Goal: Information Seeking & Learning: Learn about a topic

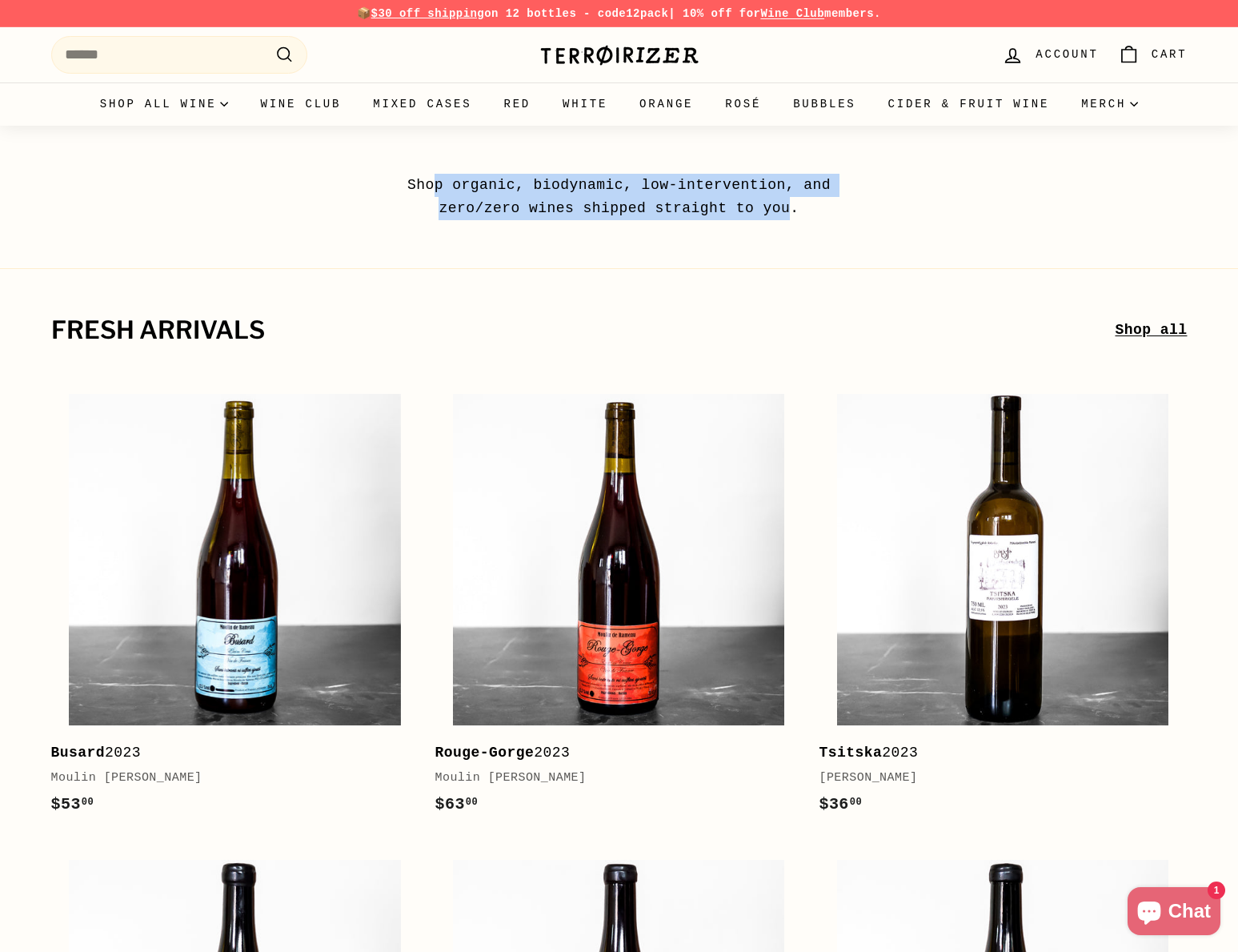
drag, startPoint x: 454, startPoint y: 181, endPoint x: 795, endPoint y: 212, distance: 342.4
click at [795, 212] on p "Shop organic, biodynamic, low-intervention, and zero/zero wines shipped straigh…" at bounding box center [620, 196] width 497 height 46
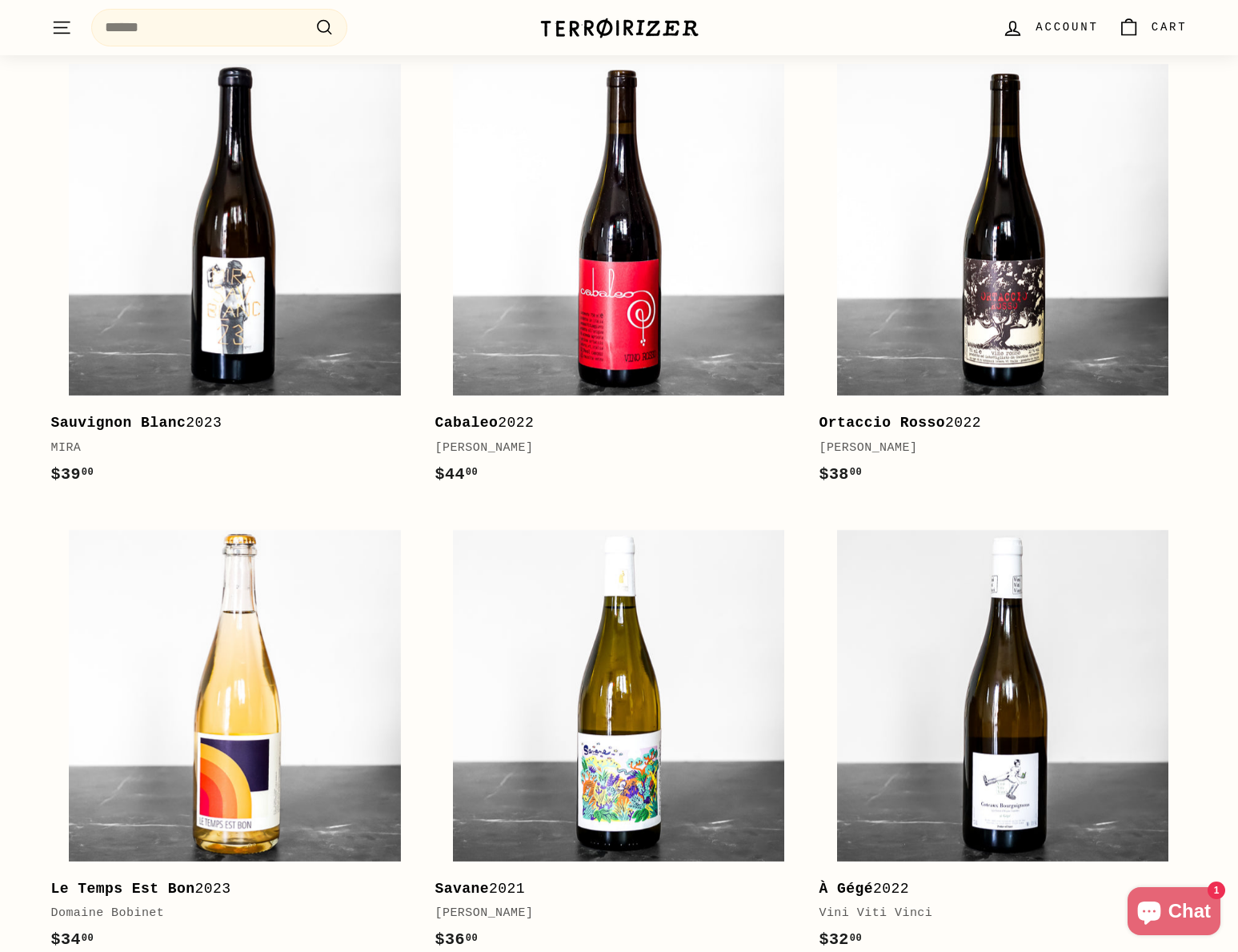
scroll to position [1809, 0]
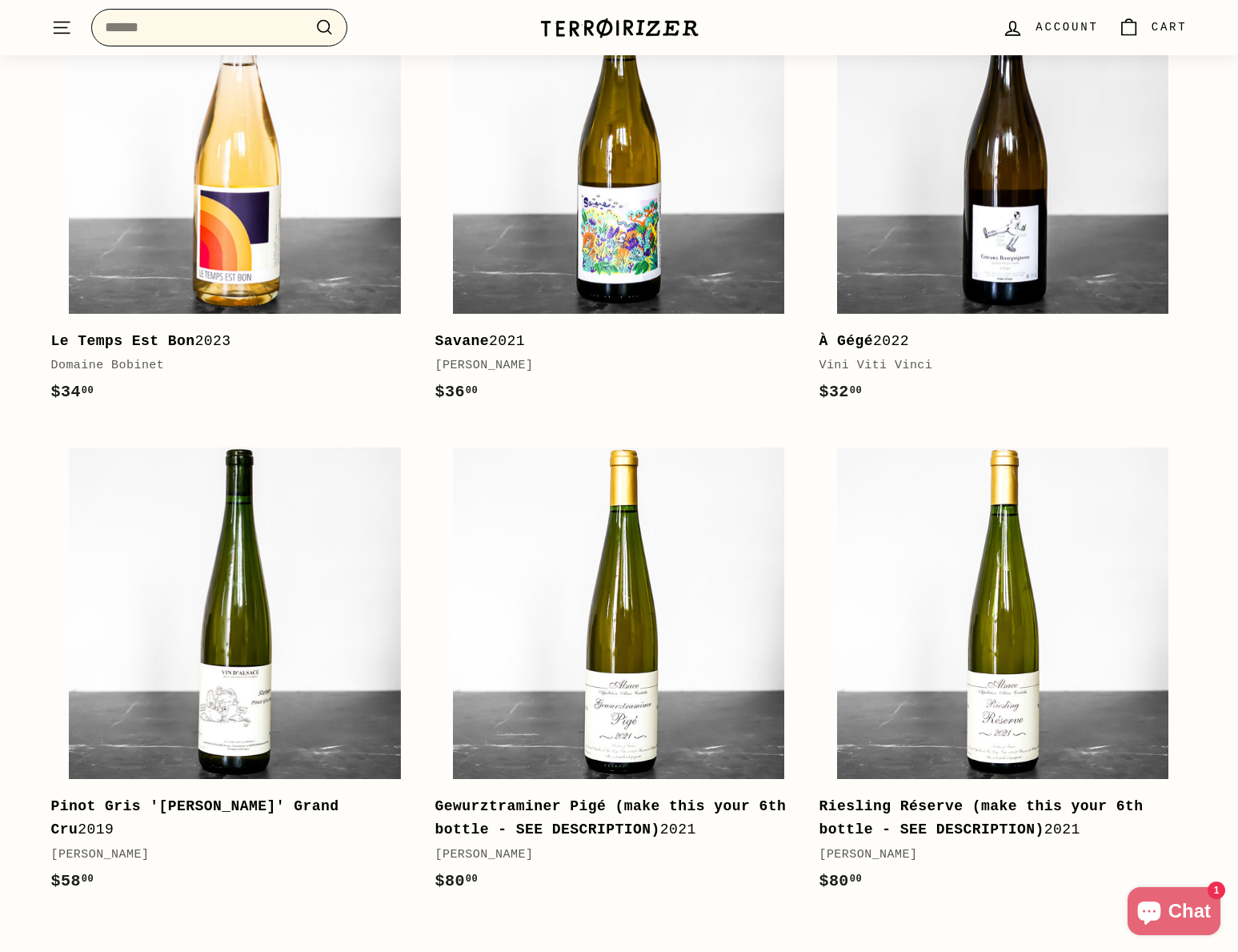
click at [207, 19] on input "Search" at bounding box center [219, 27] width 256 height 38
click at [86, 26] on div ". . . Site navigation Search .cls-1{fill:none;stroke:#000;stroke-miterlimit:10;…" at bounding box center [283, 28] width 464 height 47
click at [66, 30] on icon ". . ." at bounding box center [61, 28] width 21 height 22
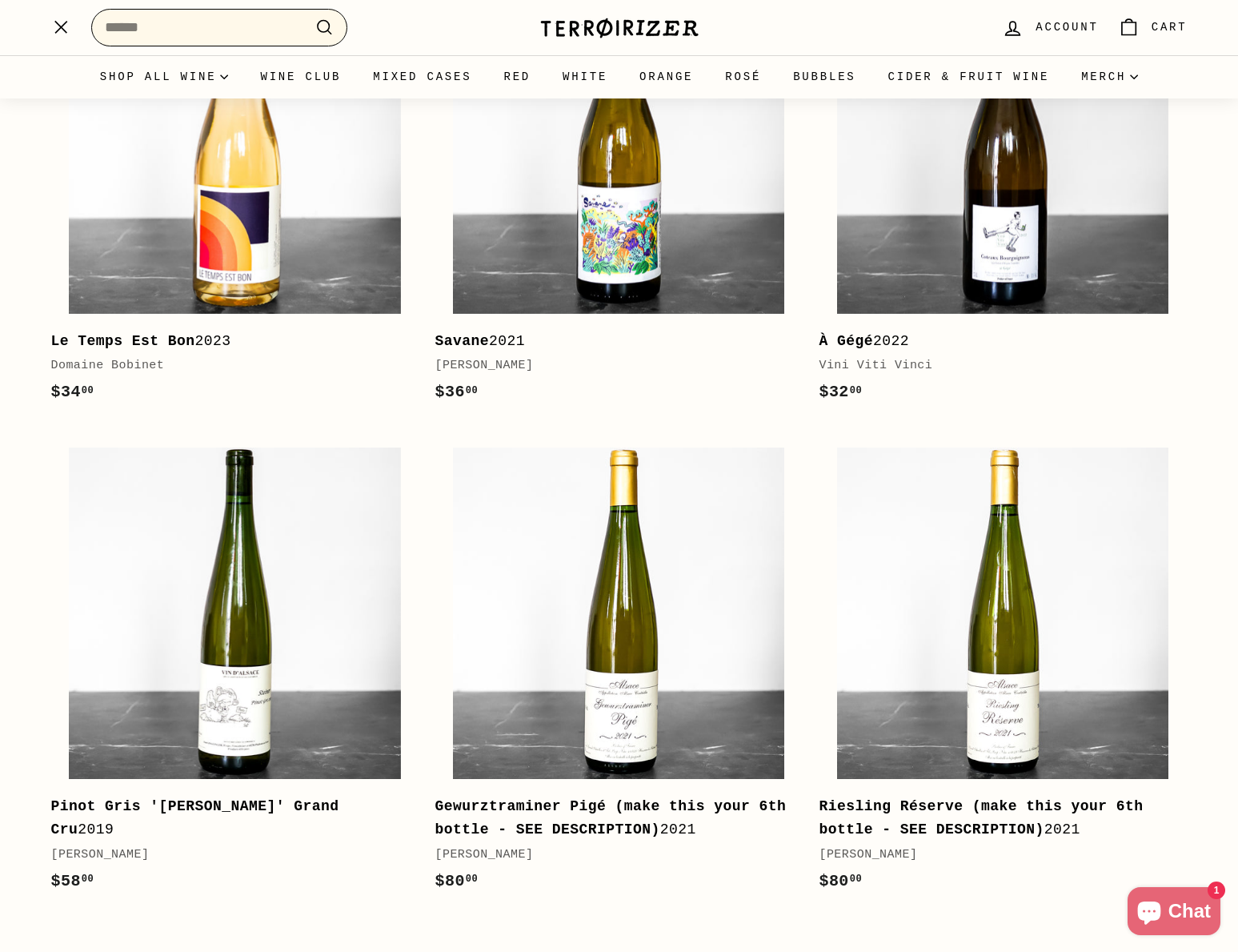
click at [184, 30] on input "Search" at bounding box center [219, 27] width 256 height 38
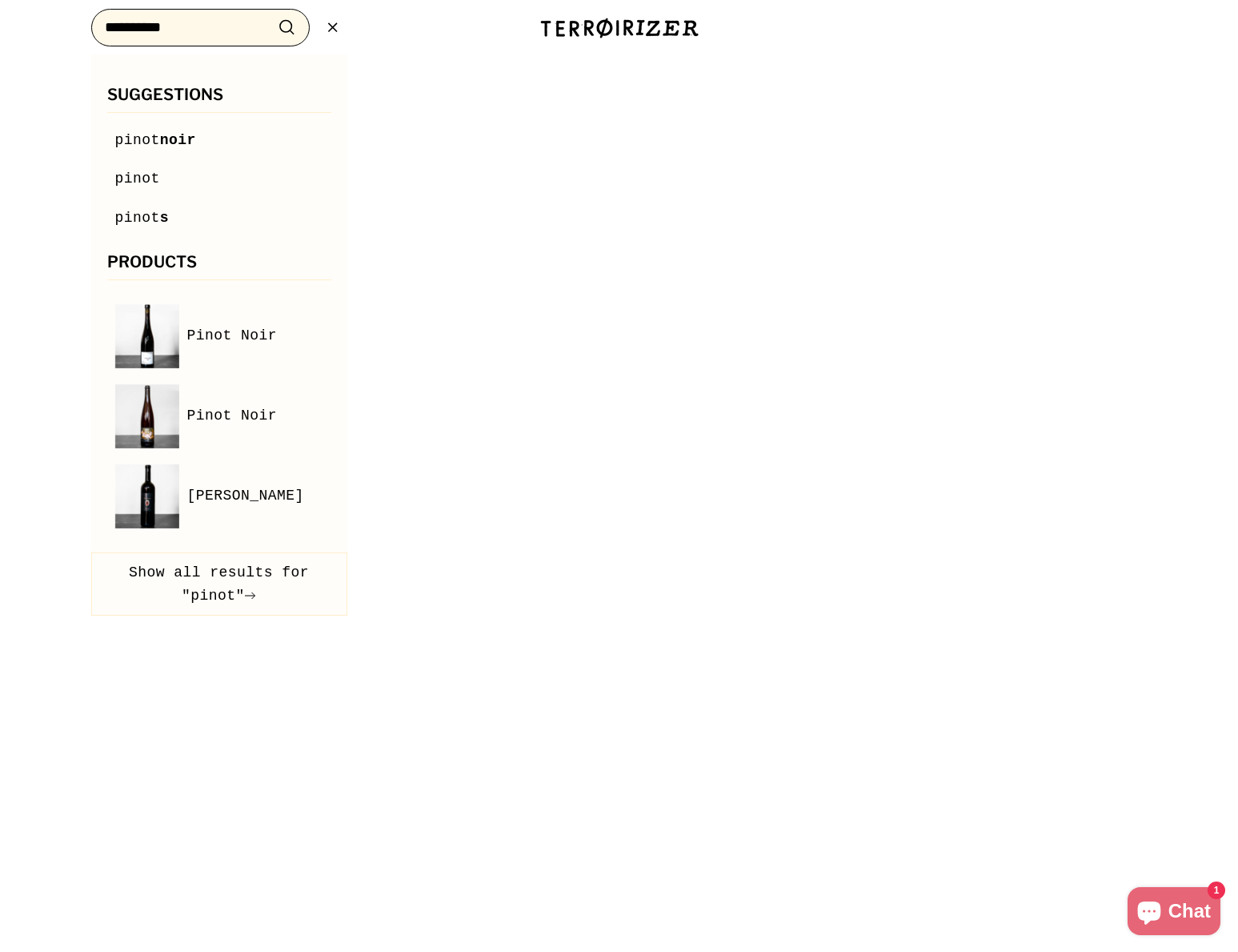
type input "**********"
click at [272, 15] on button ".cls-1{fill:none;stroke:#000;stroke-miterlimit:10;stroke-width:2px} Search" at bounding box center [286, 28] width 29 height 25
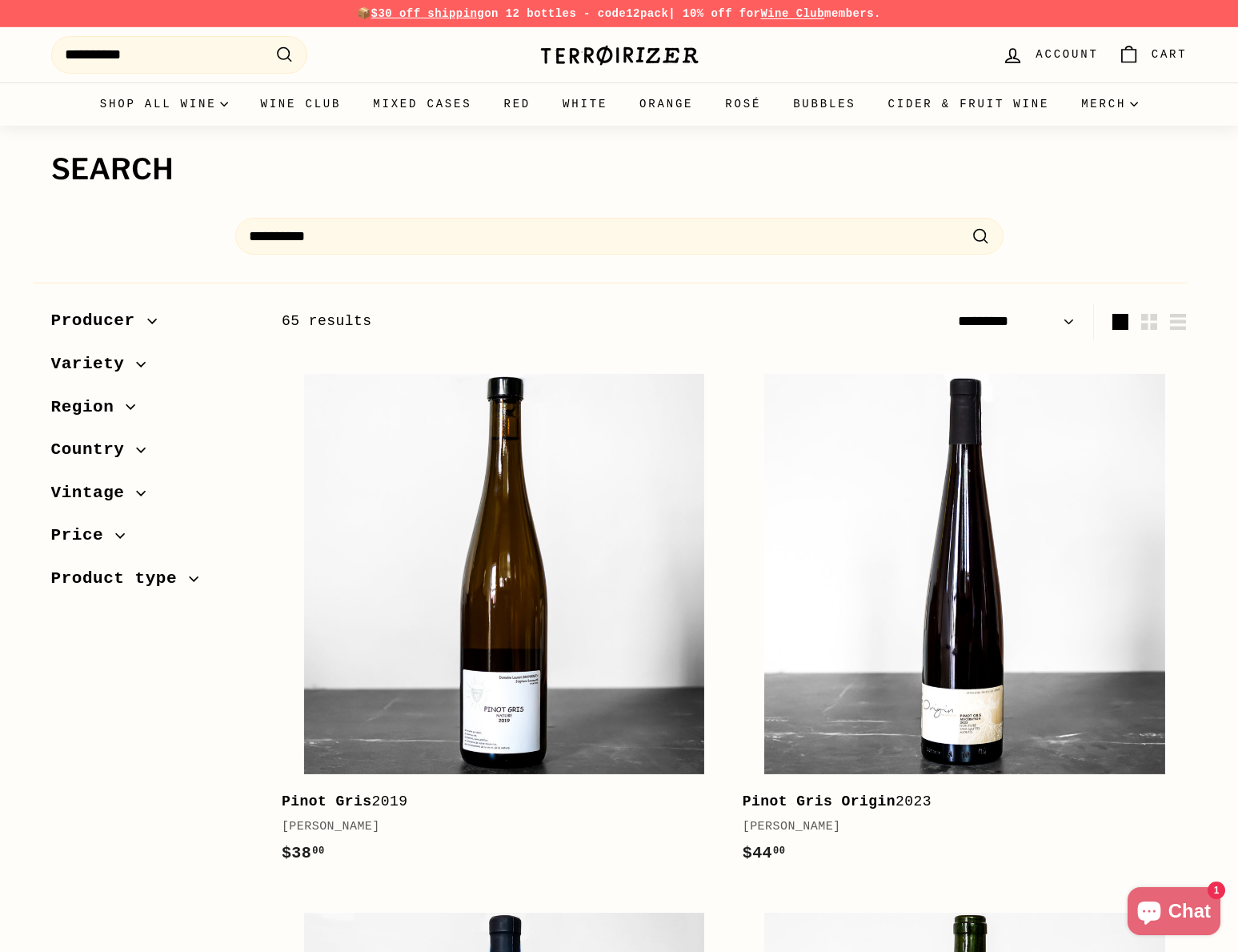
select select "*********"
click at [680, 55] on img at bounding box center [619, 55] width 160 height 23
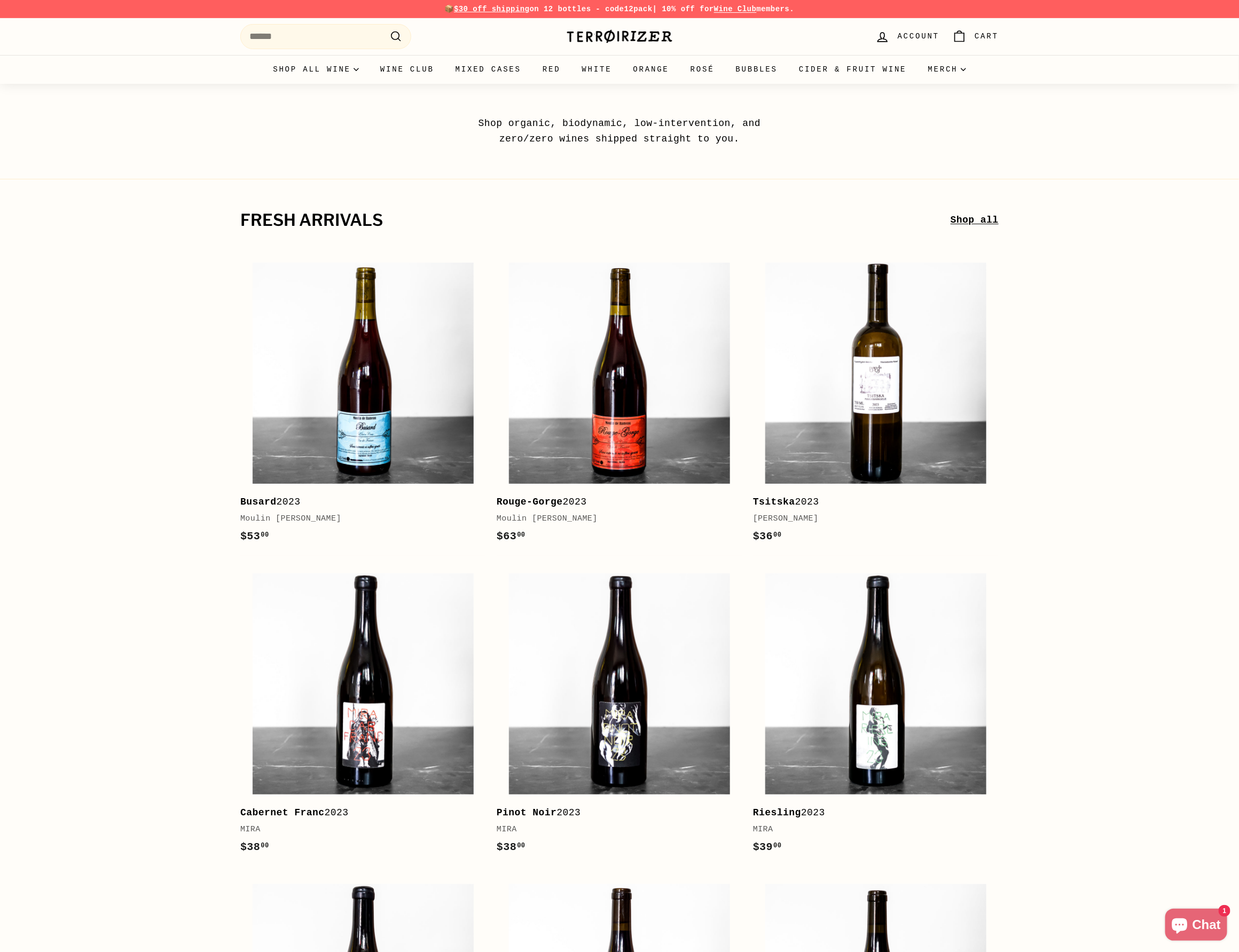
click at [753, 7] on link "Wine Club" at bounding box center [735, 9] width 43 height 8
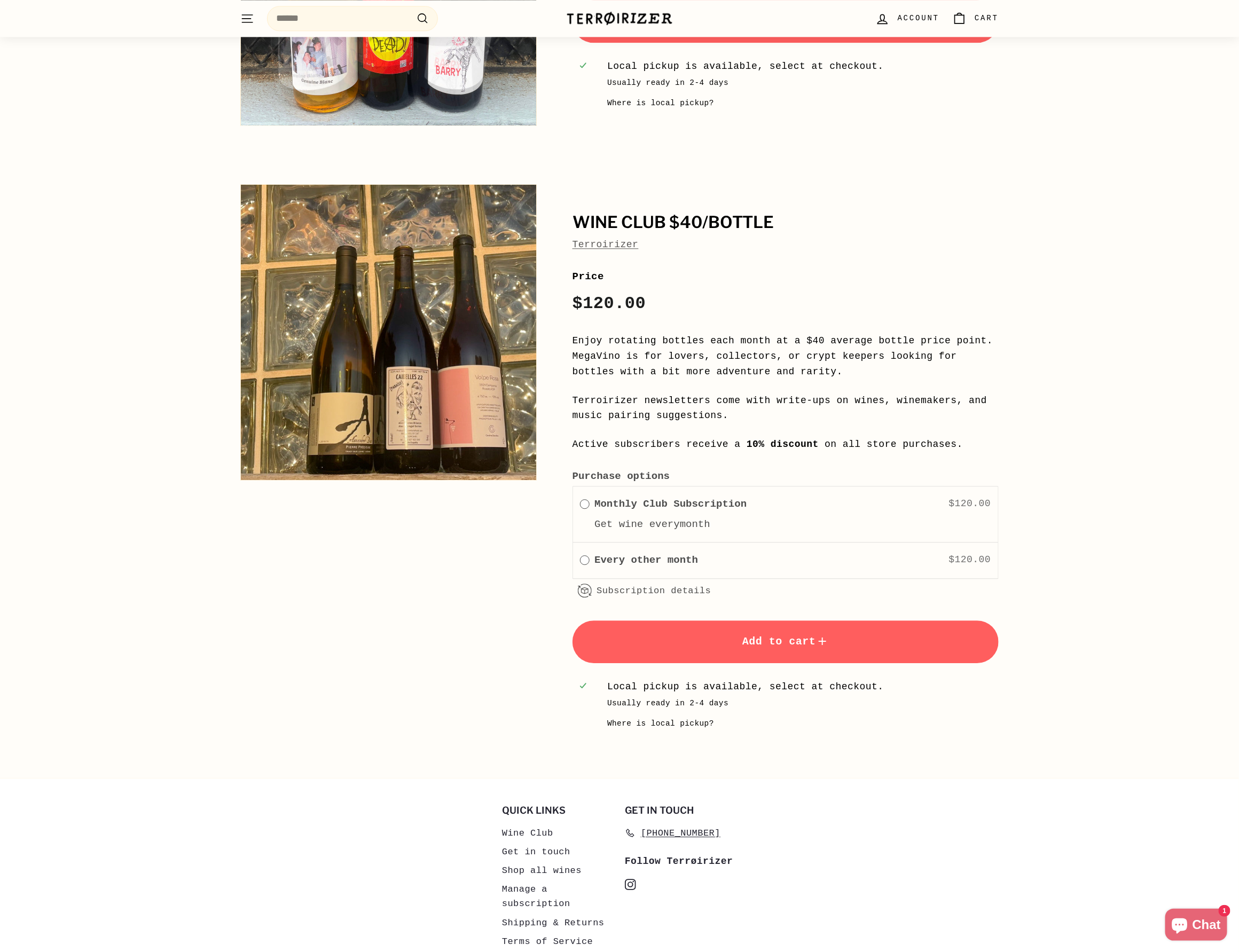
scroll to position [1628, 0]
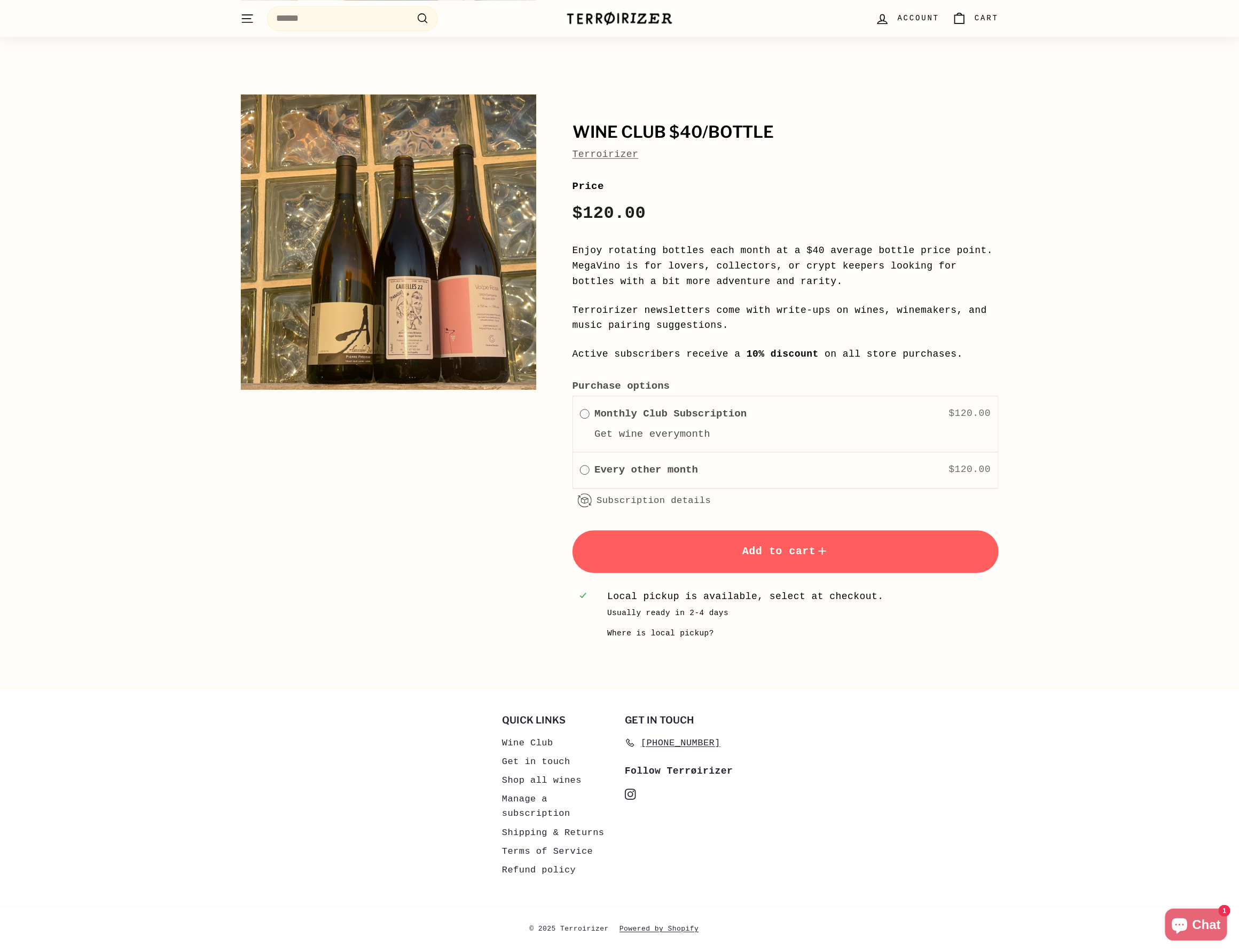
click at [545, 832] on link "Shipping & Returns" at bounding box center [553, 832] width 102 height 18
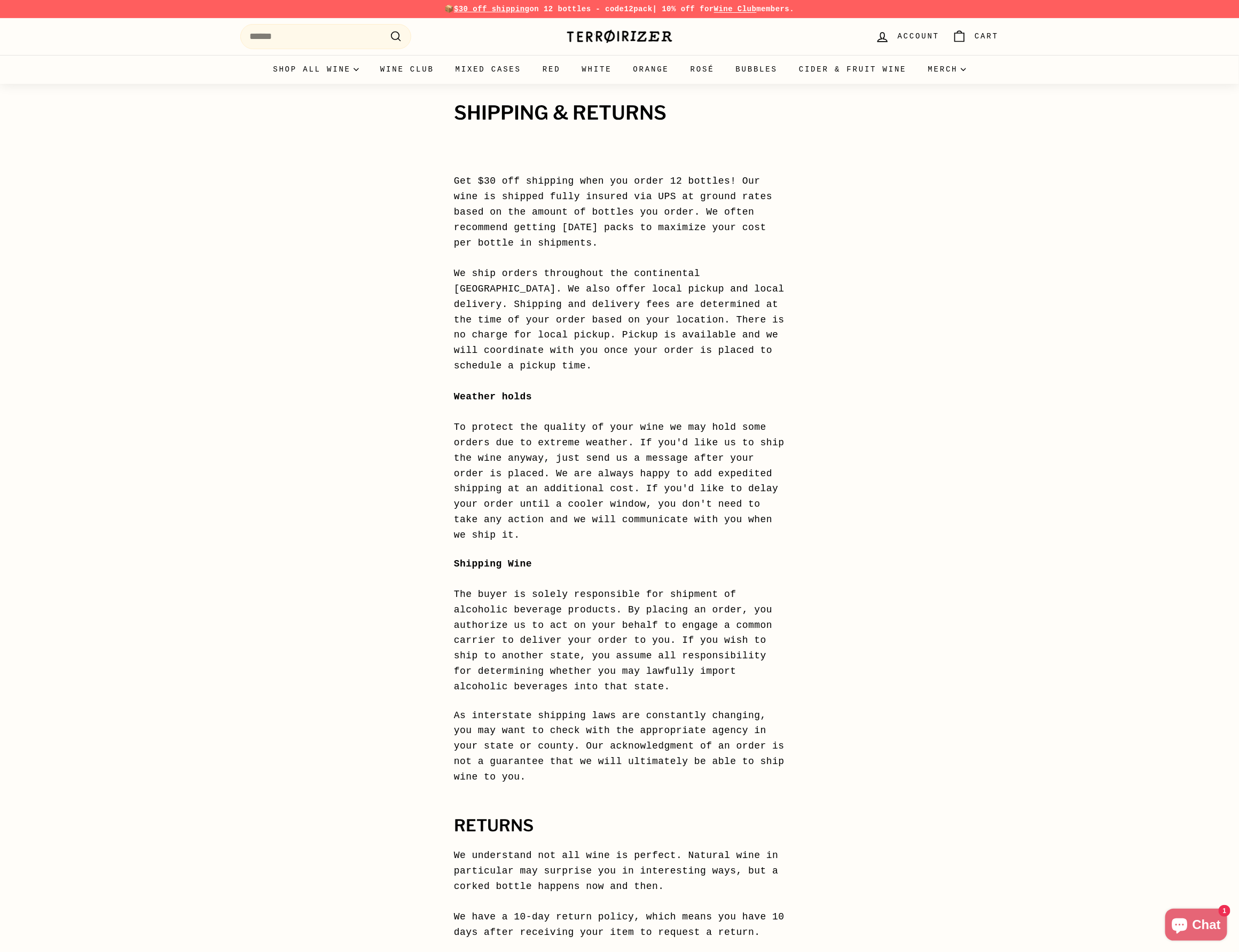
click at [581, 43] on img at bounding box center [620, 36] width 107 height 15
click at [631, 30] on img at bounding box center [620, 36] width 107 height 15
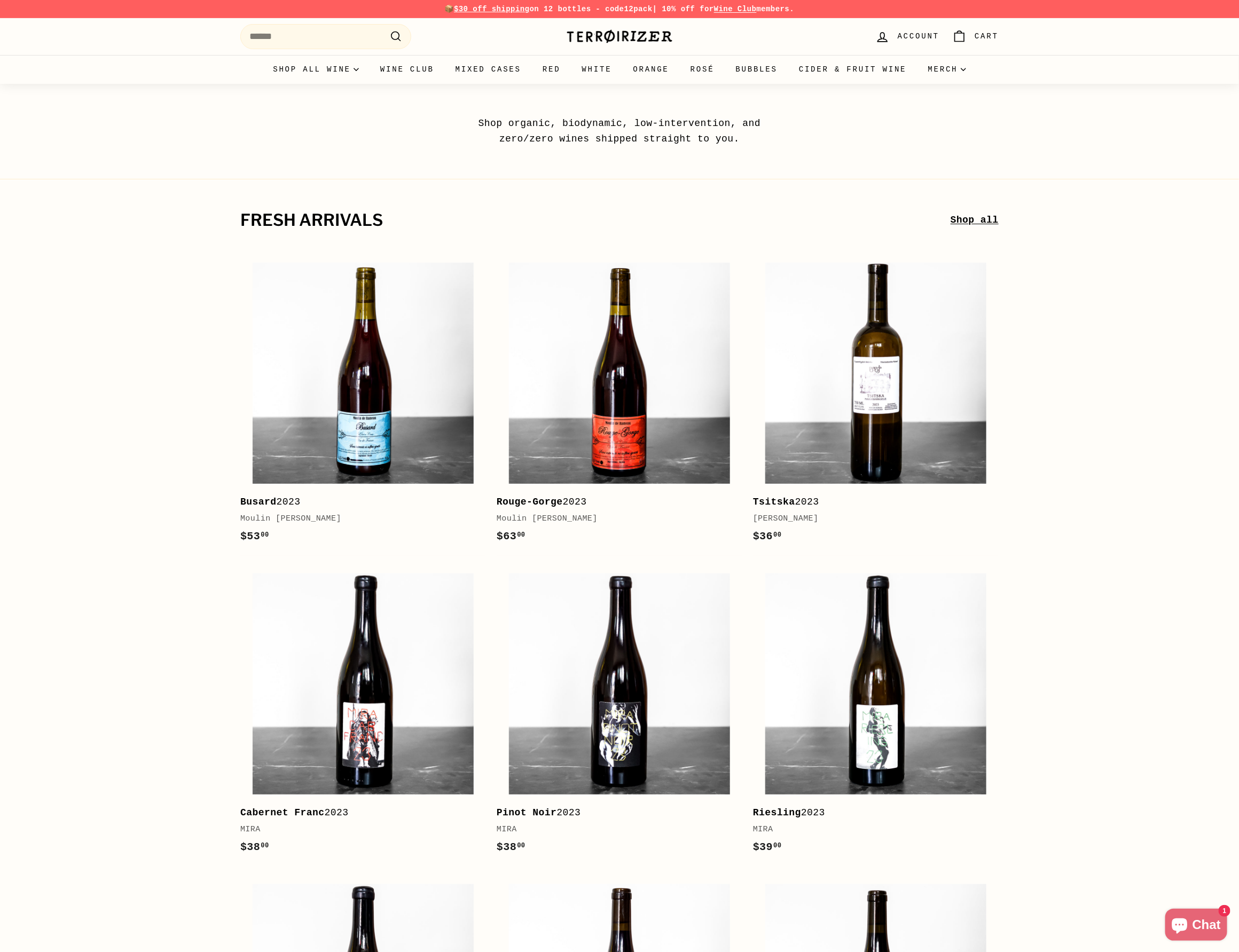
click at [757, 8] on link "Wine Club" at bounding box center [735, 9] width 43 height 8
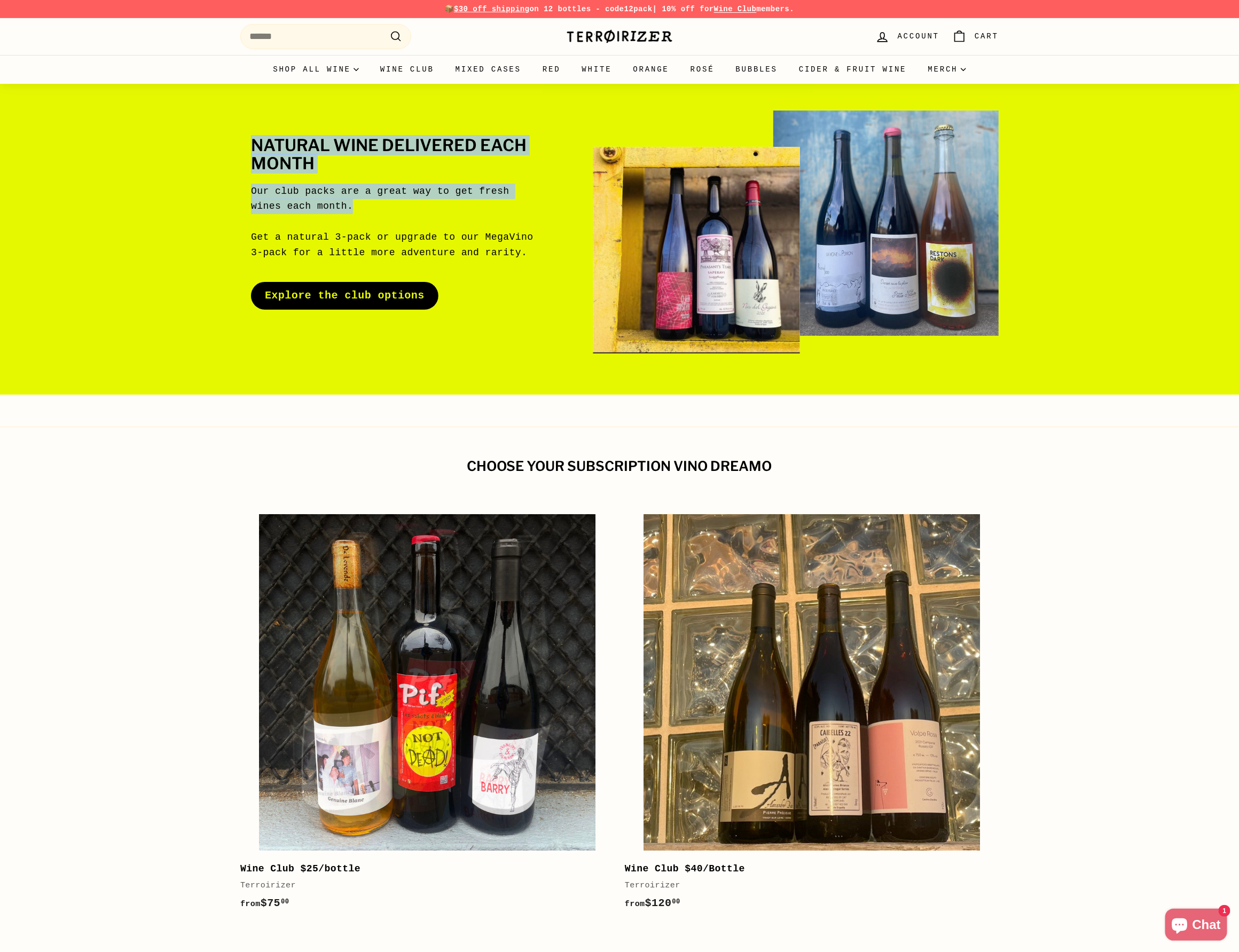
drag, startPoint x: 299, startPoint y: 140, endPoint x: 527, endPoint y: 200, distance: 235.8
click at [527, 200] on div "Natural wine delivered each month Our club packs are a great way to get fresh w…" at bounding box center [403, 223] width 326 height 173
